Goal: Task Accomplishment & Management: Manage account settings

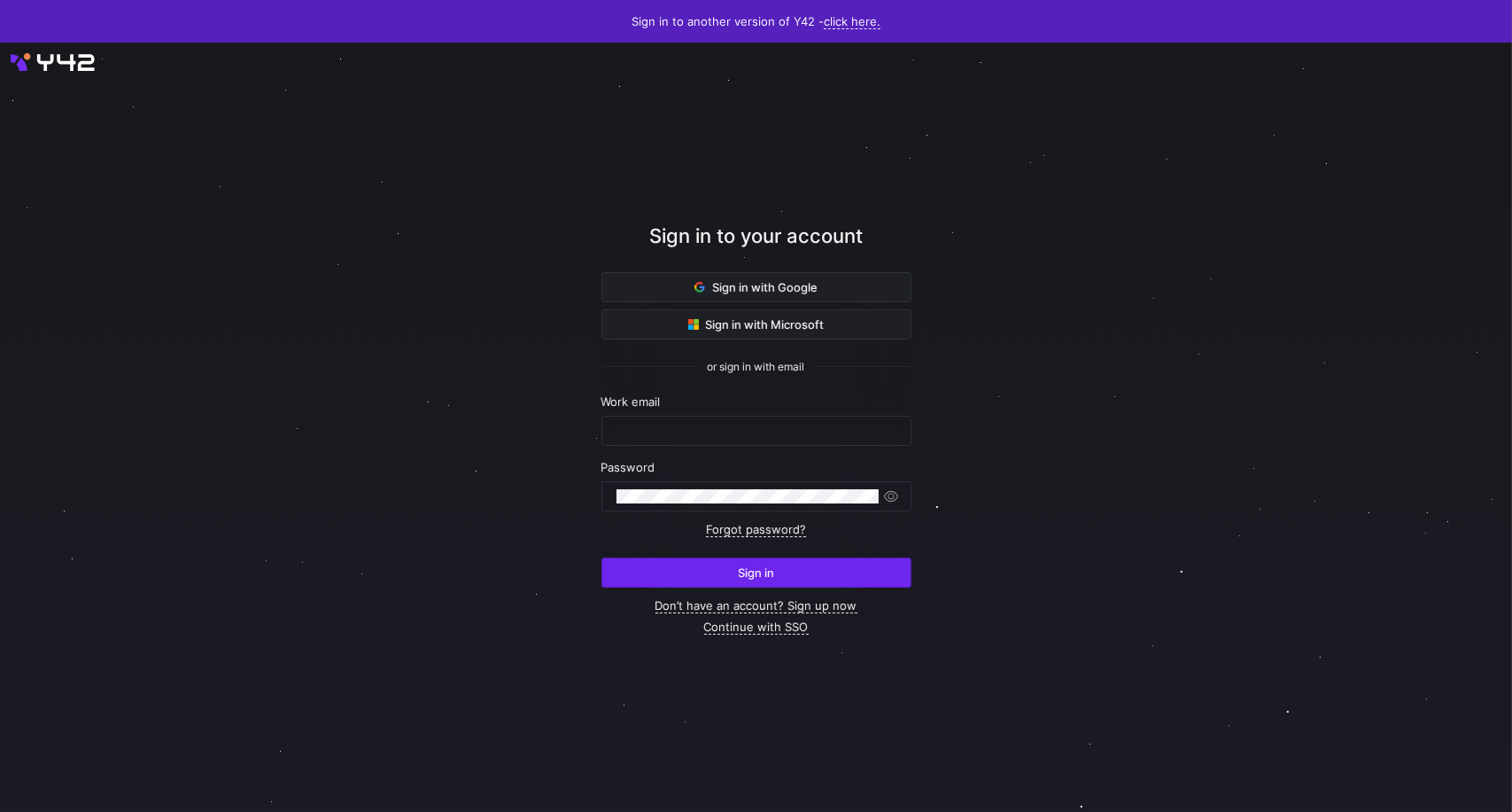
type input "[PERSON_NAME][EMAIL_ADDRESS][PERSON_NAME][DOMAIN_NAME]"
click at [770, 570] on span "Sign in" at bounding box center [756, 572] width 36 height 14
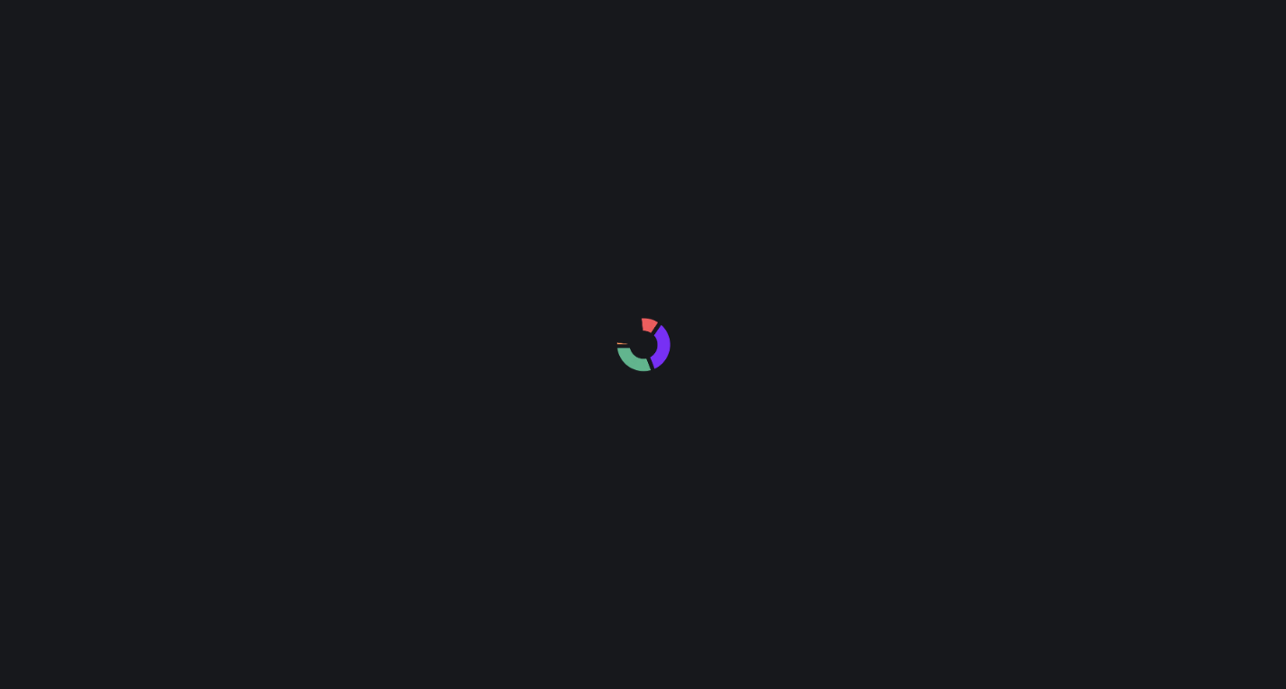
click at [644, 531] on div at bounding box center [643, 344] width 1286 height 689
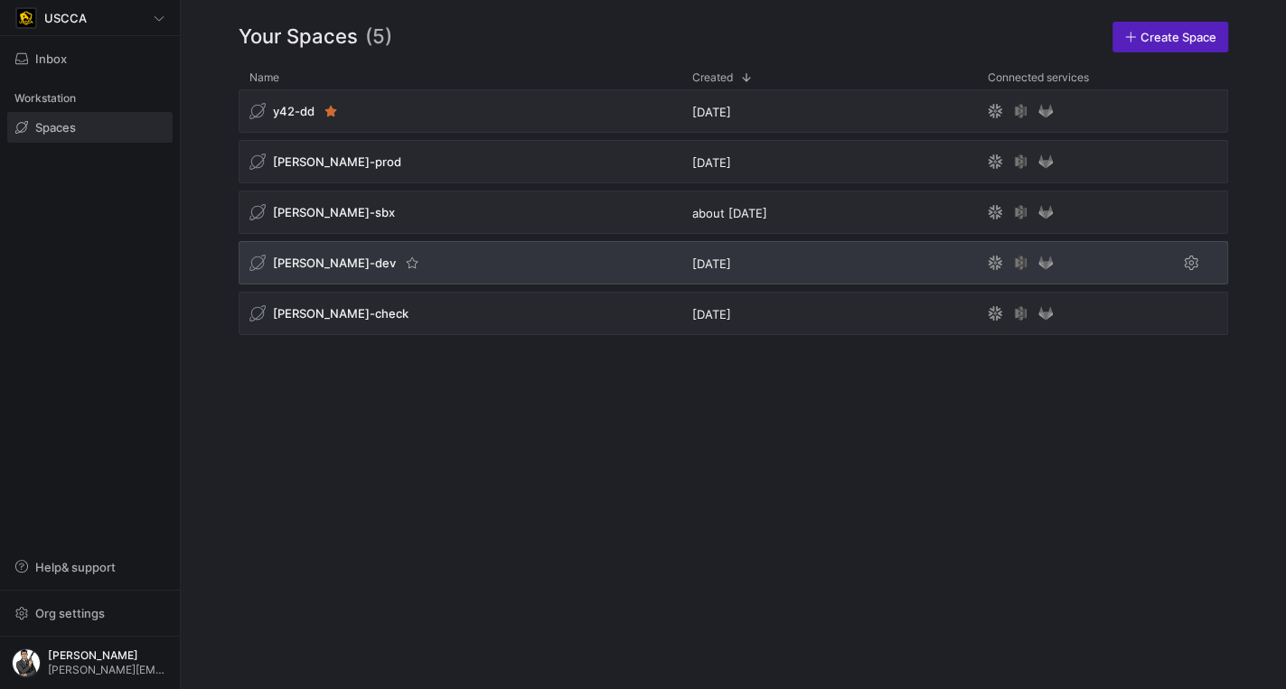
click at [451, 276] on div "edw-dv-dev" at bounding box center [459, 262] width 443 height 43
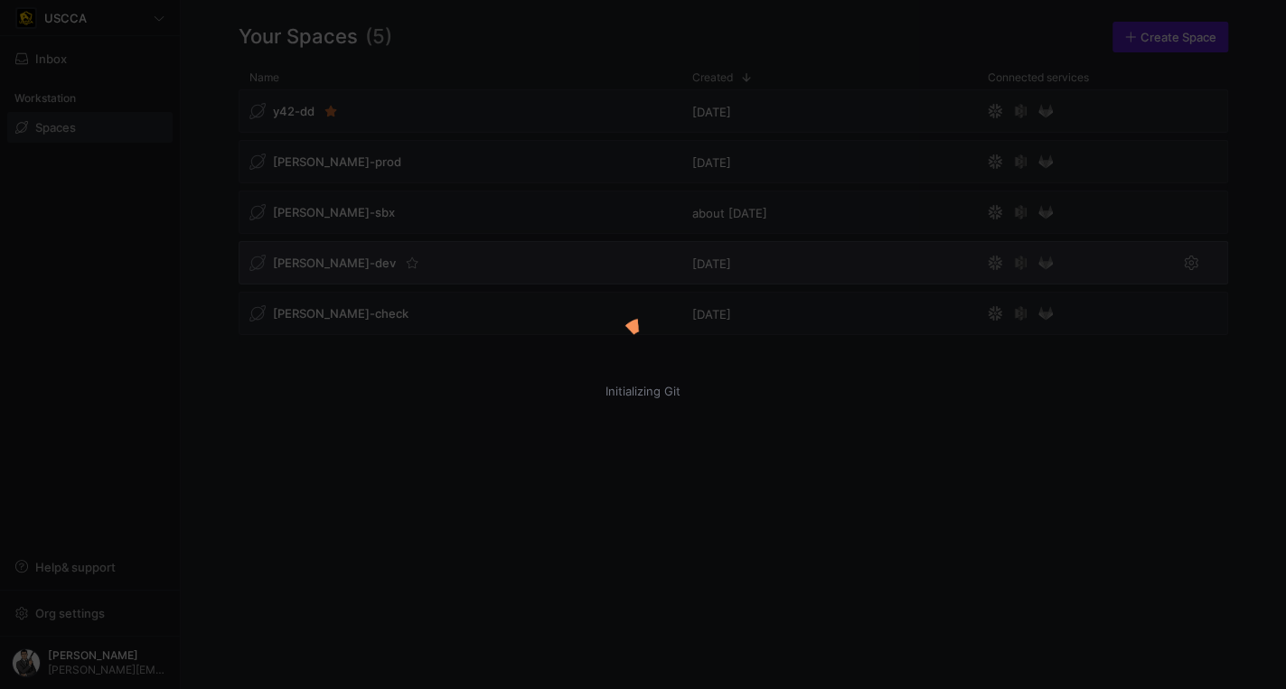
click at [313, 261] on div "Initializing Git" at bounding box center [643, 344] width 1286 height 689
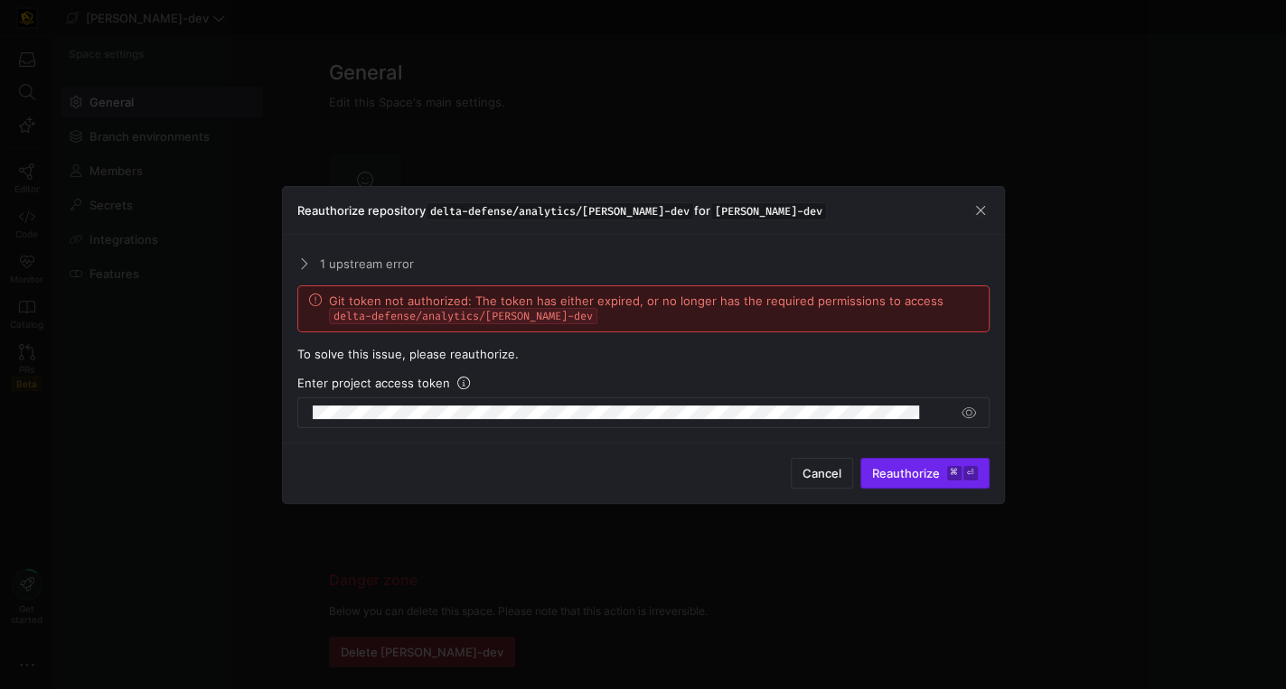
click at [911, 474] on span "Reauthorize" at bounding box center [906, 473] width 68 height 14
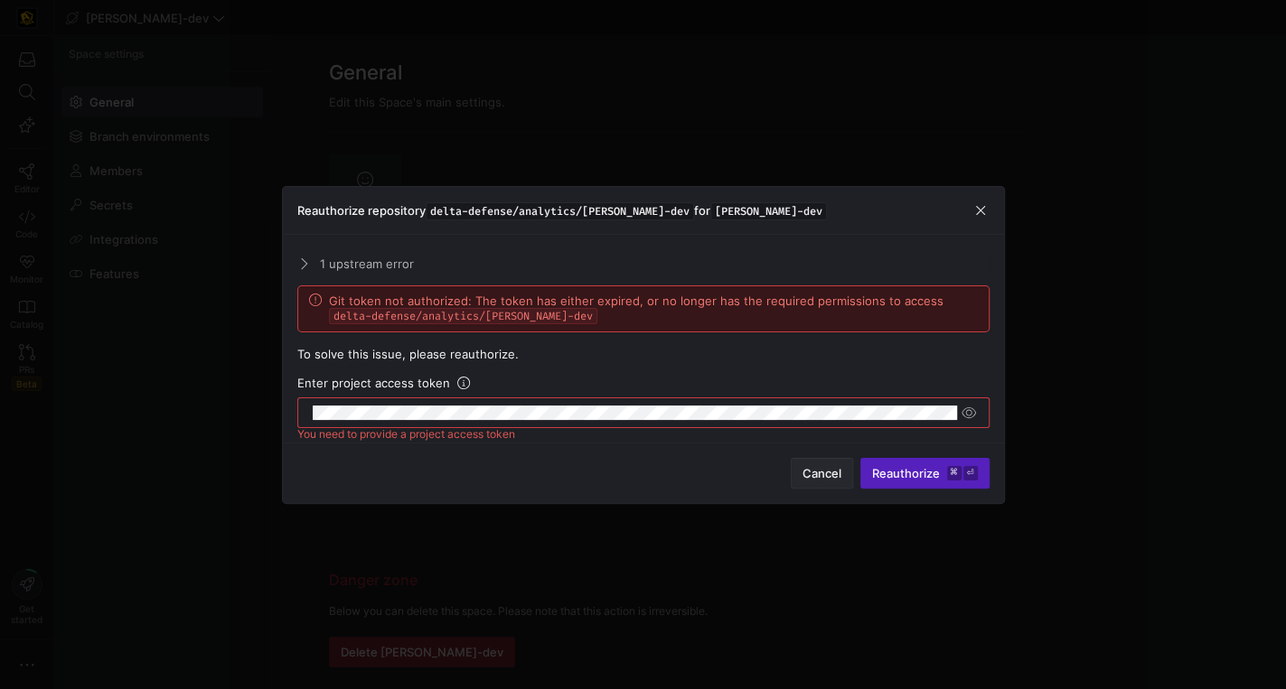
click at [831, 472] on span "Cancel" at bounding box center [821, 473] width 39 height 14
